Goal: Transaction & Acquisition: Purchase product/service

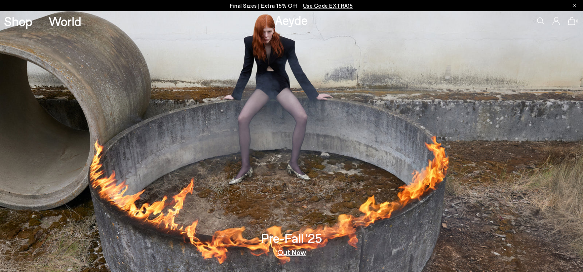
click at [326, 3] on span "Use Code EXTRA15" at bounding box center [328, 5] width 50 height 7
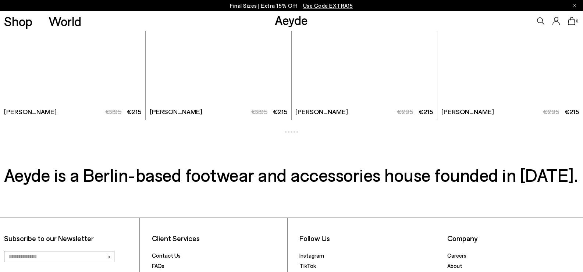
scroll to position [1398, 0]
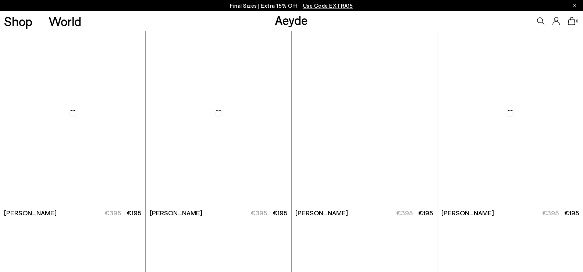
scroll to position [2594, 0]
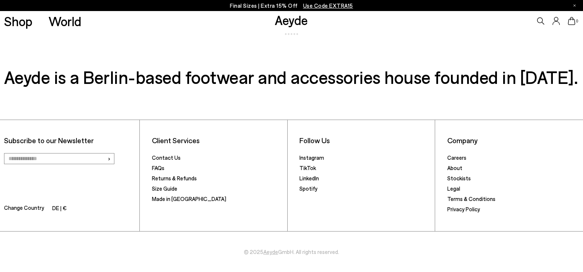
drag, startPoint x: 186, startPoint y: 161, endPoint x: 588, endPoint y: 184, distance: 402.6
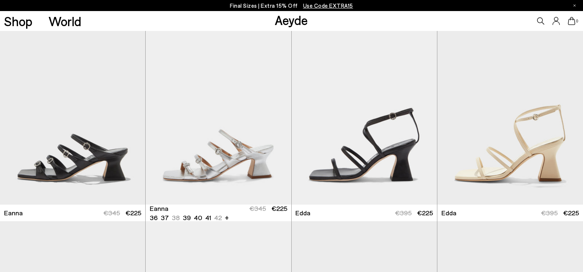
click at [365, 121] on img at bounding box center [364, 113] width 145 height 183
